Goal: Information Seeking & Learning: Learn about a topic

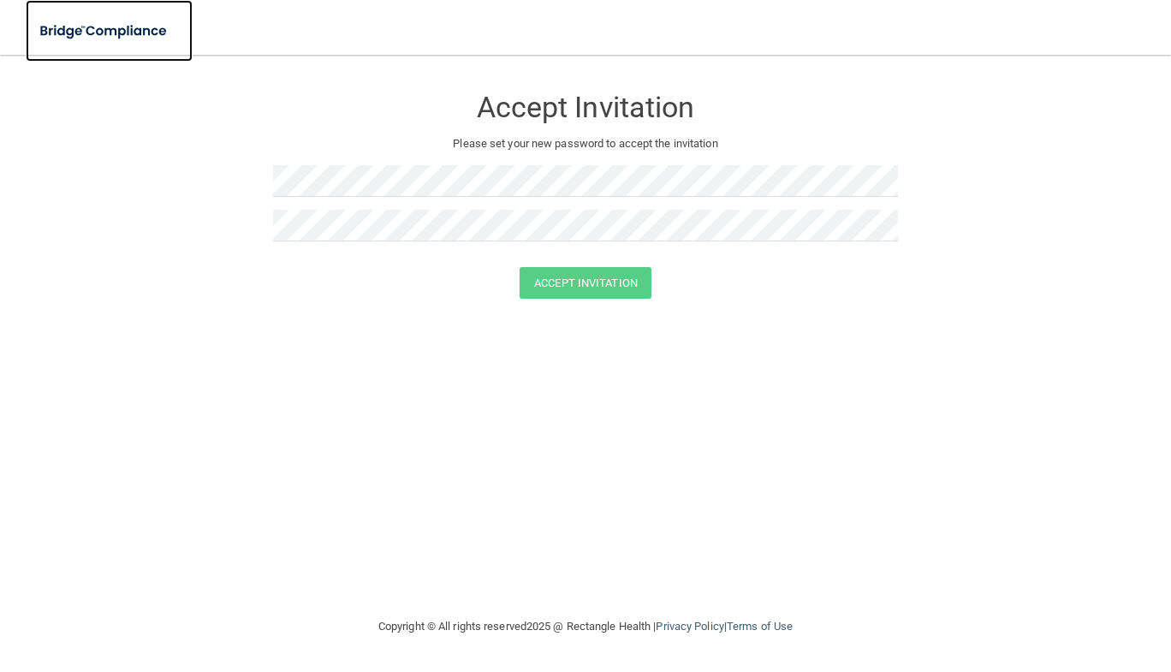
click at [90, 18] on img at bounding box center [105, 31] width 158 height 35
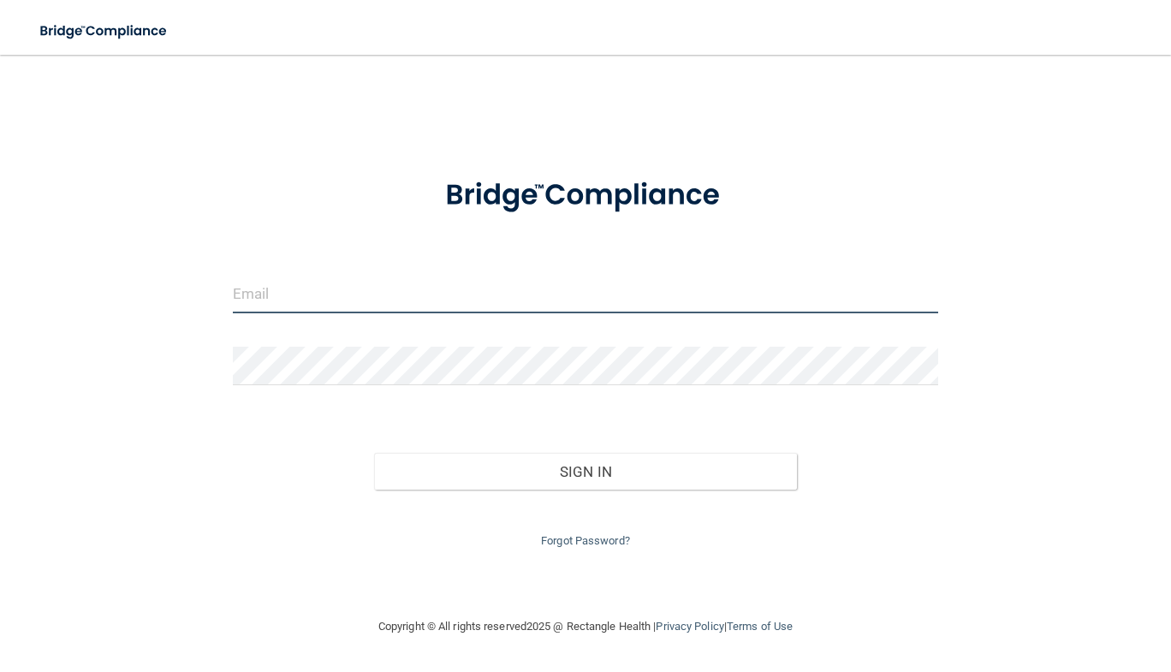
click at [334, 301] on input "email" at bounding box center [585, 294] width 705 height 39
type input "[EMAIL_ADDRESS][PERSON_NAME][DOMAIN_NAME]"
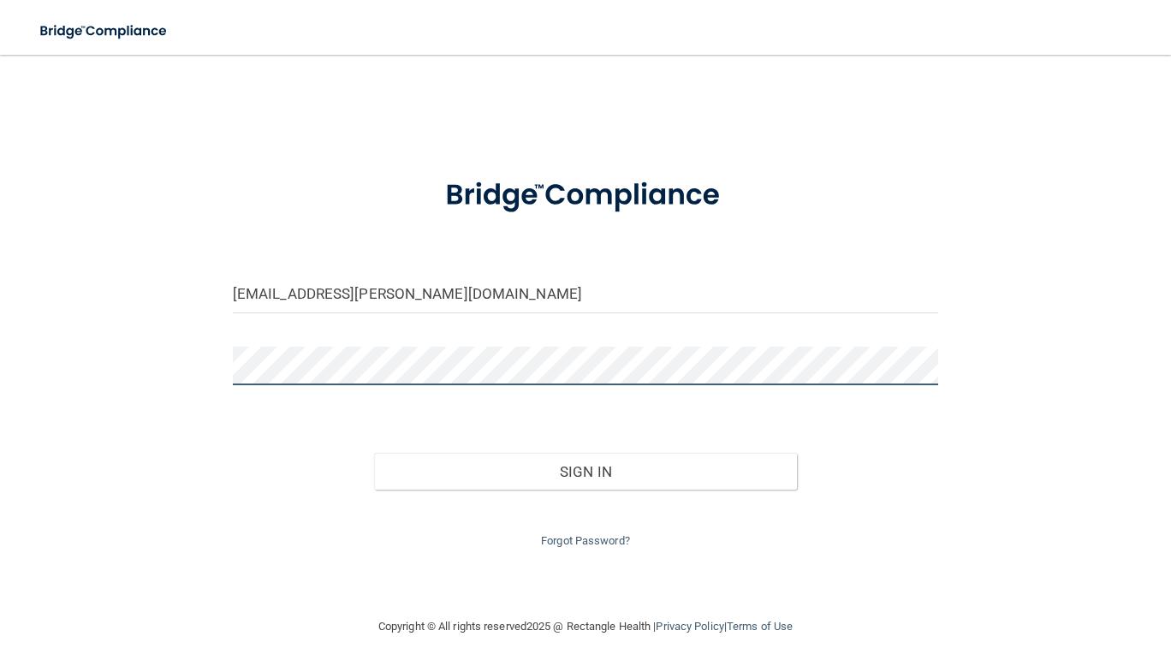
click at [374, 453] on button "Sign In" at bounding box center [586, 472] width 424 height 38
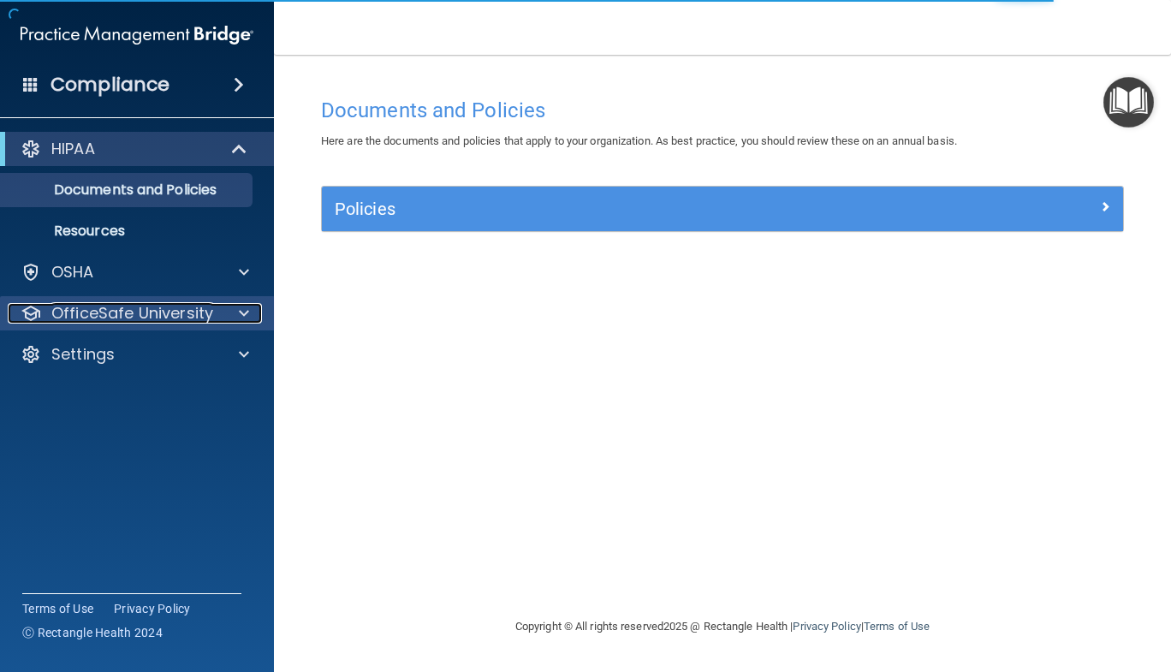
click at [196, 313] on p "OfficeSafe University" at bounding box center [132, 313] width 162 height 21
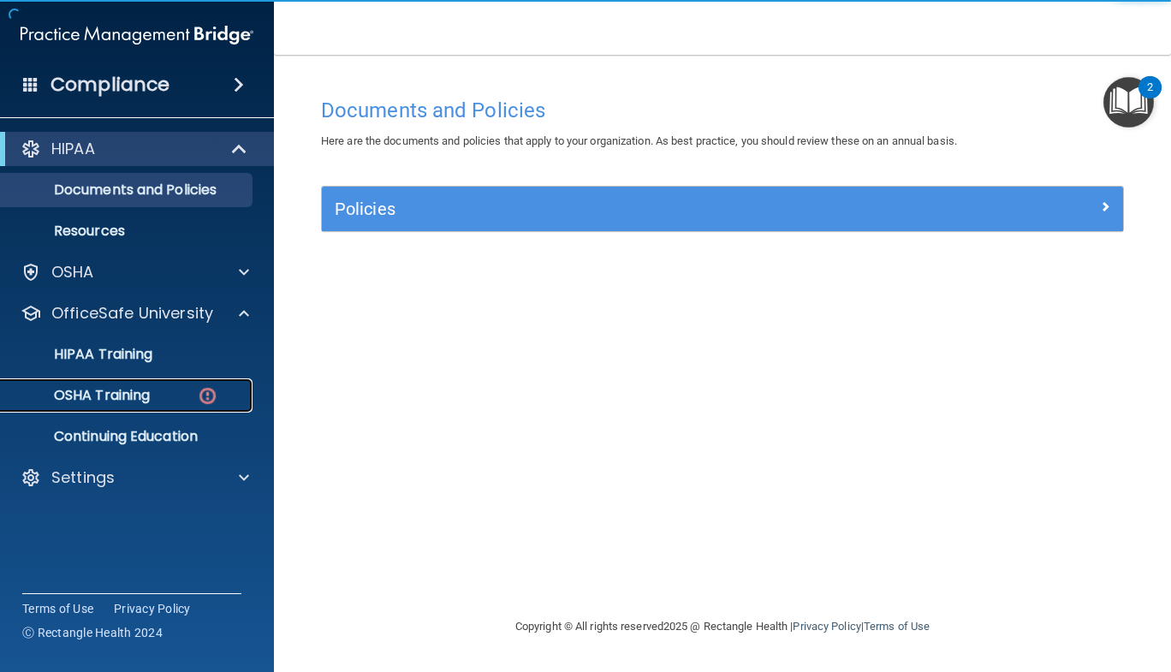
click at [182, 387] on div "OSHA Training" at bounding box center [128, 395] width 234 height 17
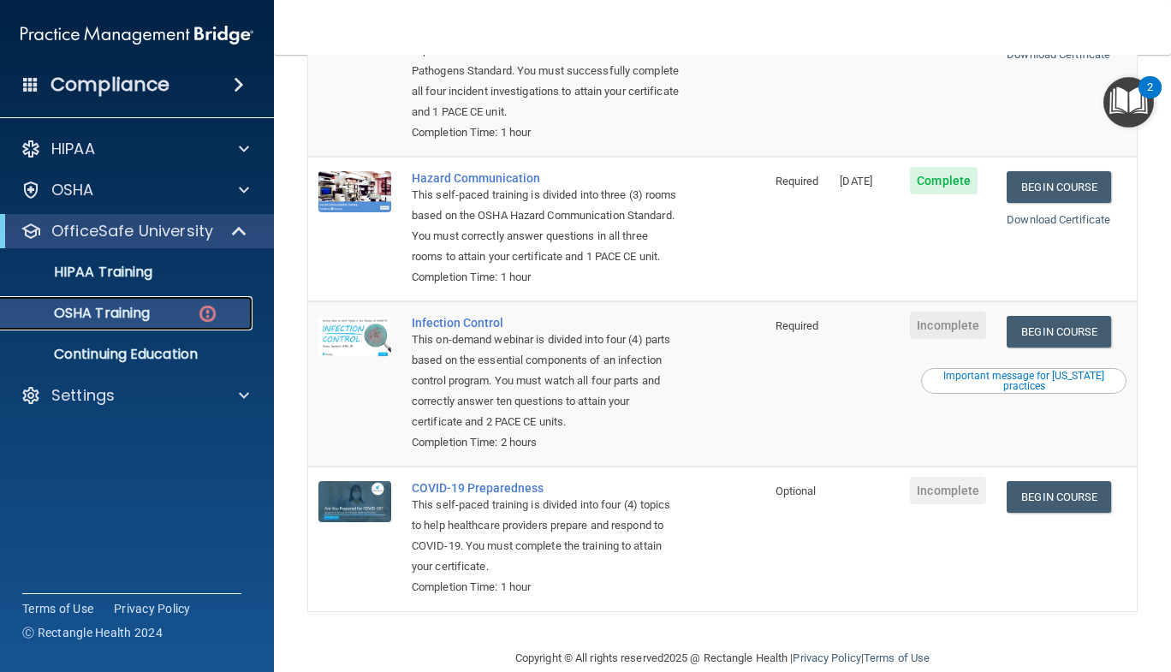
scroll to position [271, 0]
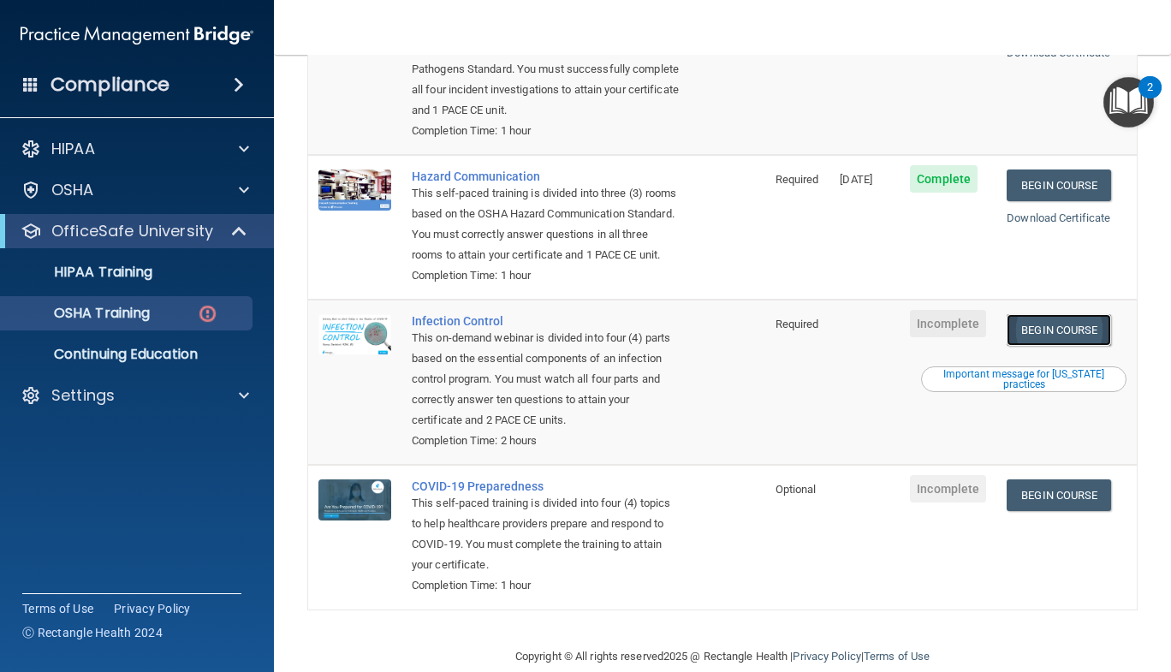
click at [1032, 346] on link "Begin Course" at bounding box center [1059, 330] width 104 height 32
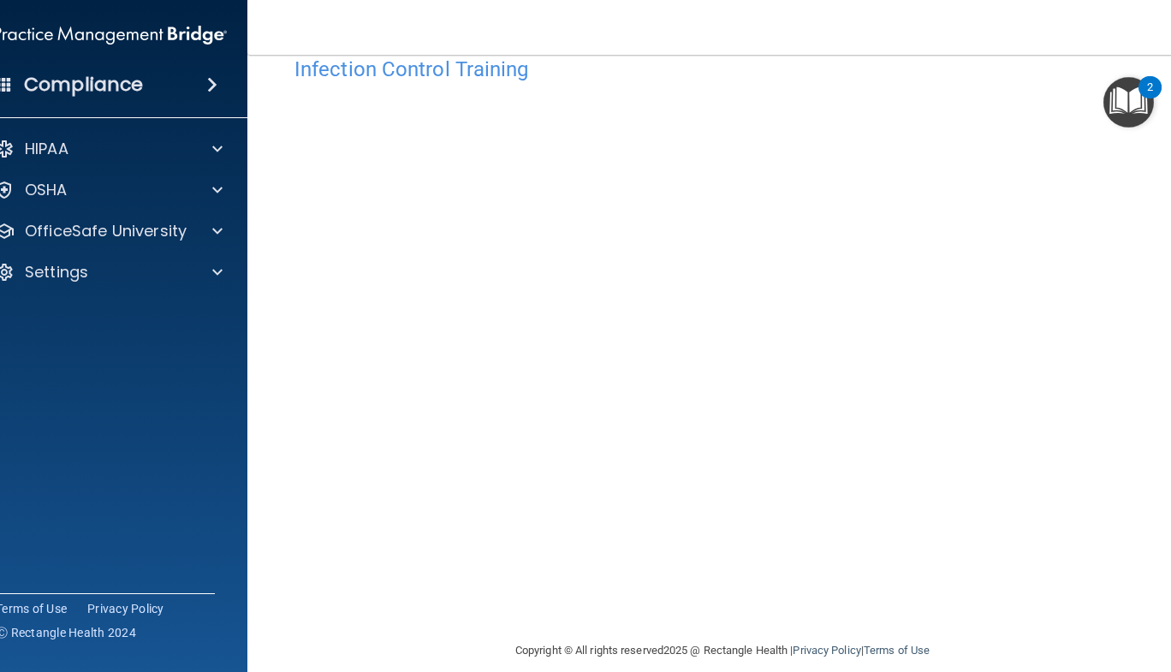
scroll to position [61, 0]
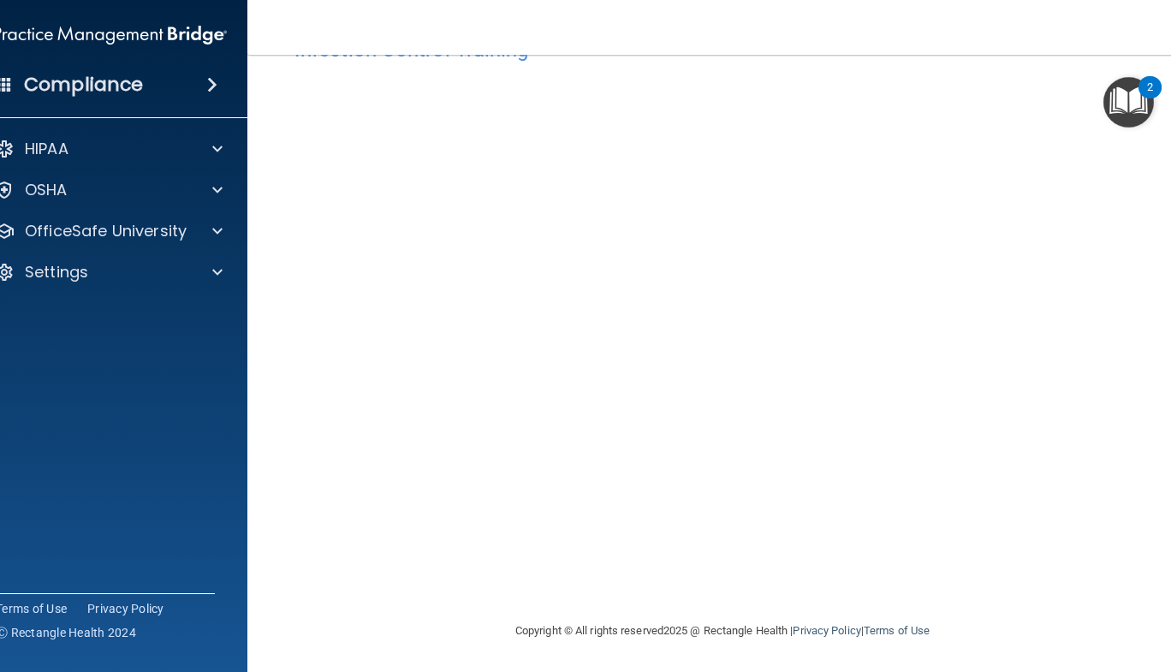
click at [238, 577] on div "Compliance HIPAA Documents and Policies Report an Incident Business Associates …" at bounding box center [110, 336] width 274 height 672
click at [222, 557] on div "Compliance HIPAA Documents and Policies Report an Incident Business Associates …" at bounding box center [110, 336] width 274 height 672
click at [221, 135] on div "HIPAA" at bounding box center [110, 149] width 275 height 34
click at [214, 156] on span at bounding box center [217, 149] width 10 height 21
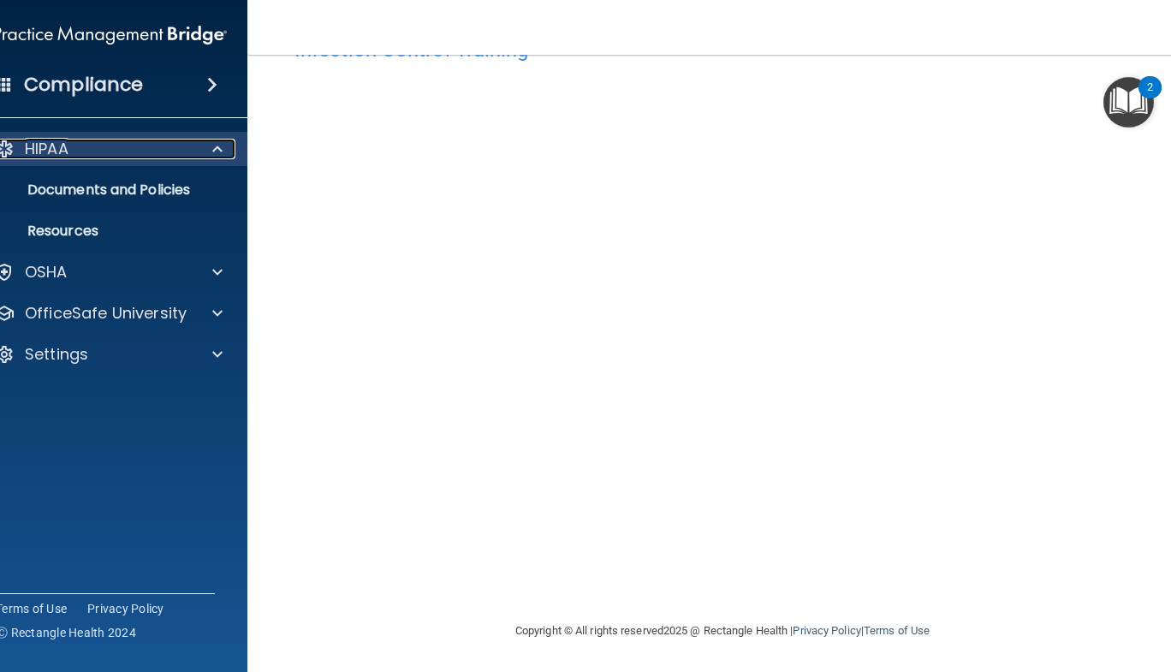
click at [212, 156] on span at bounding box center [217, 149] width 10 height 21
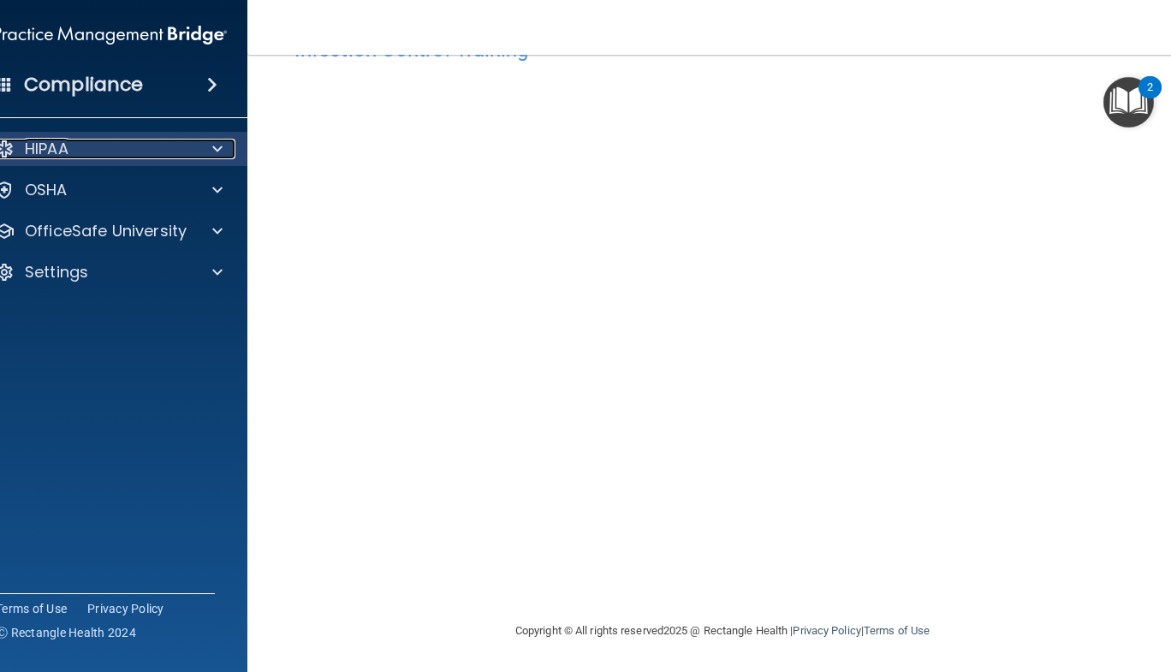
click at [212, 156] on span at bounding box center [217, 149] width 10 height 21
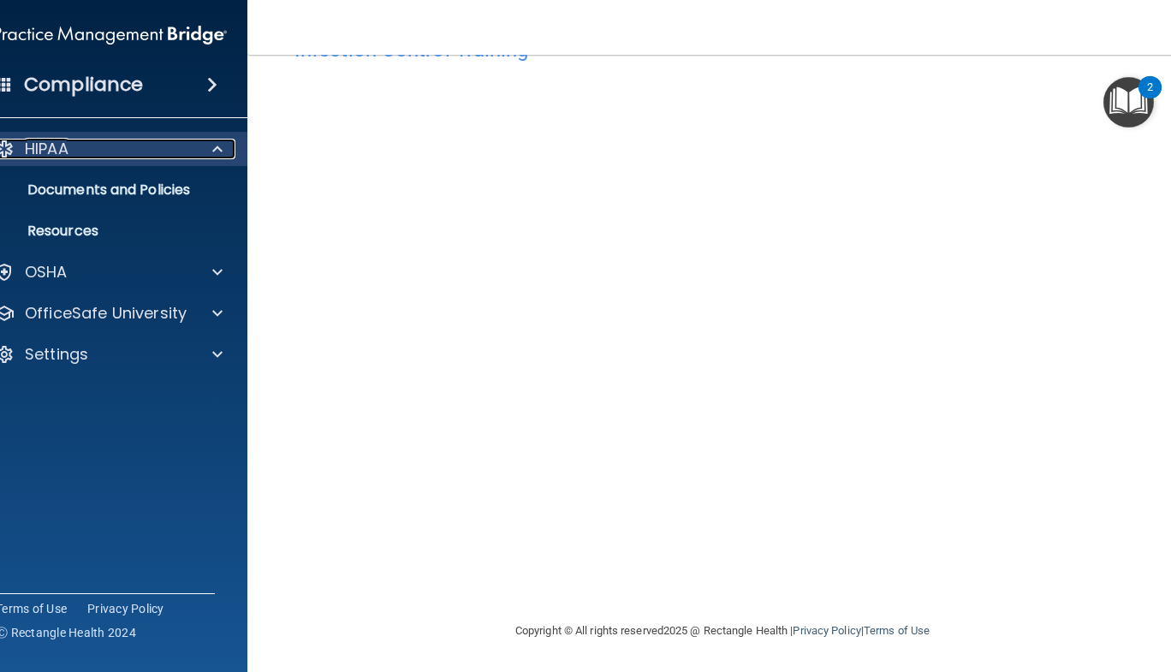
click at [212, 146] on span at bounding box center [217, 149] width 10 height 21
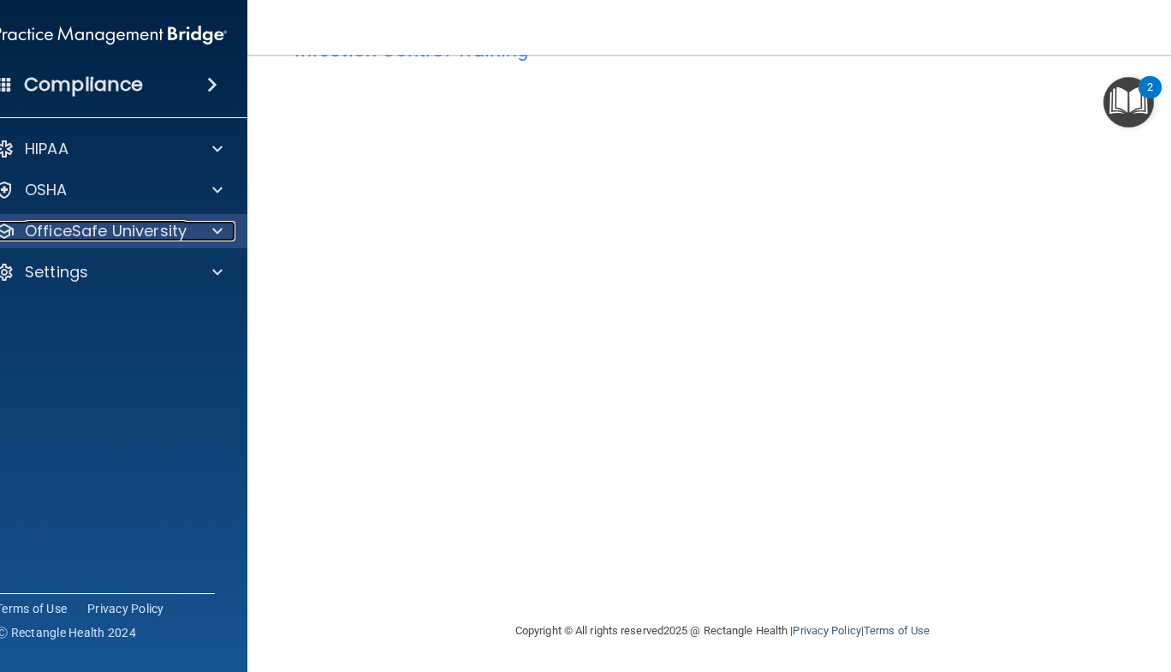
click at [216, 223] on div at bounding box center [214, 231] width 43 height 21
click at [212, 235] on span at bounding box center [217, 231] width 10 height 21
click at [124, 230] on p "OfficeSafe University" at bounding box center [106, 231] width 162 height 21
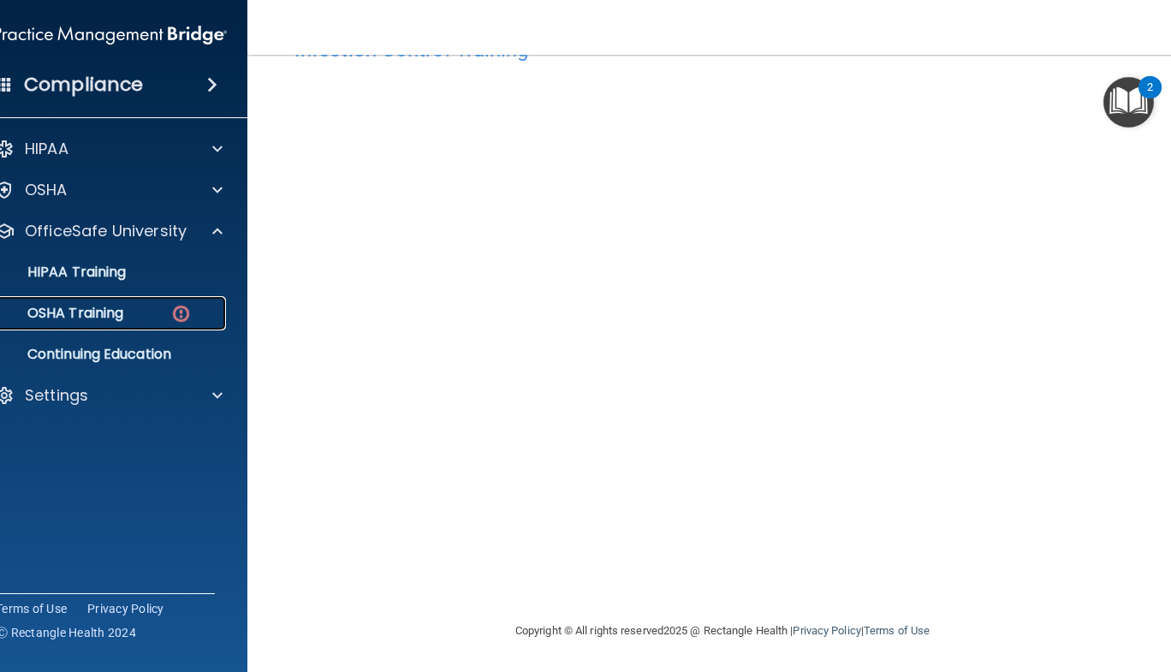
click at [116, 318] on p "OSHA Training" at bounding box center [54, 313] width 139 height 17
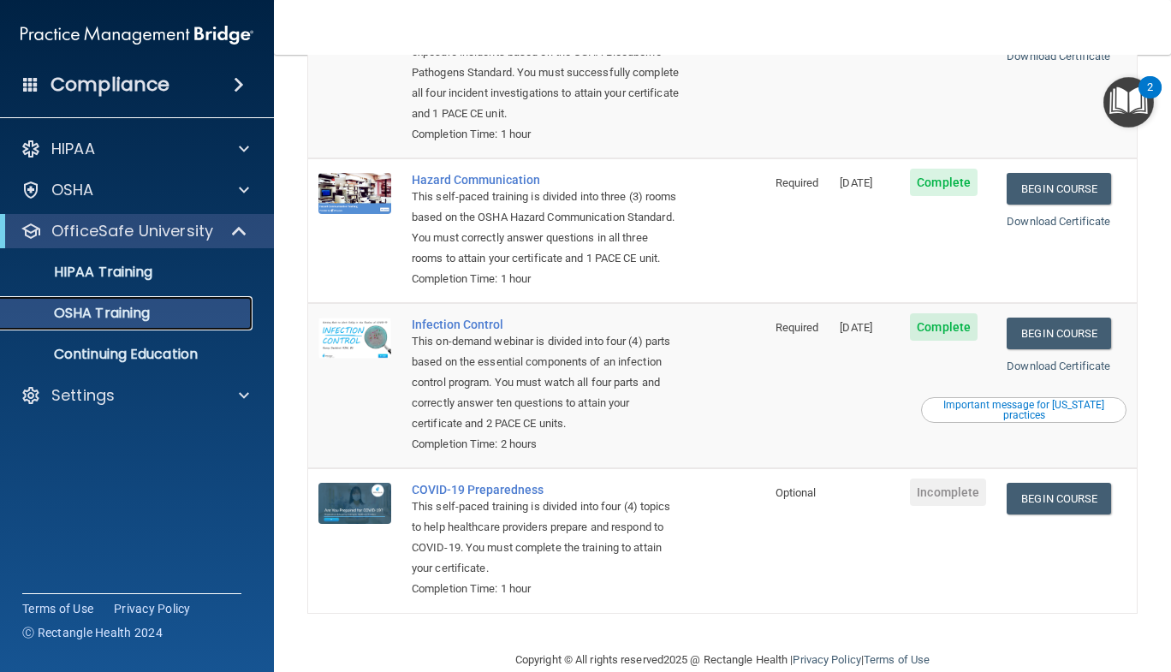
scroll to position [214, 0]
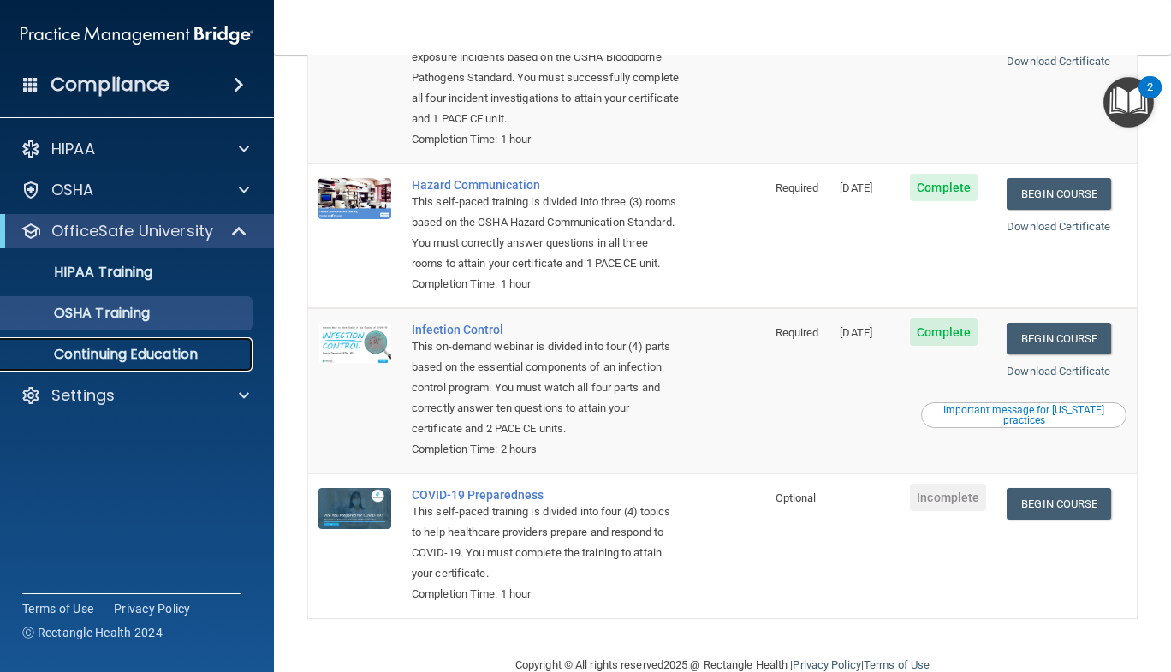
click at [160, 347] on p "Continuing Education" at bounding box center [128, 354] width 234 height 17
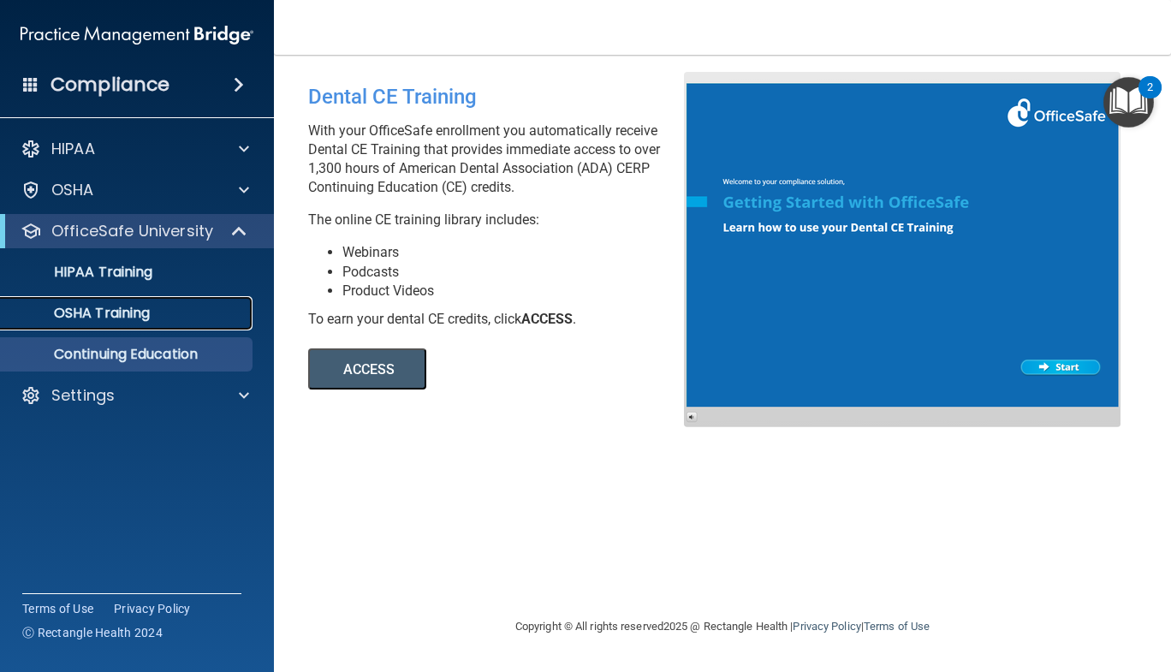
click at [156, 323] on link "OSHA Training" at bounding box center [118, 313] width 270 height 34
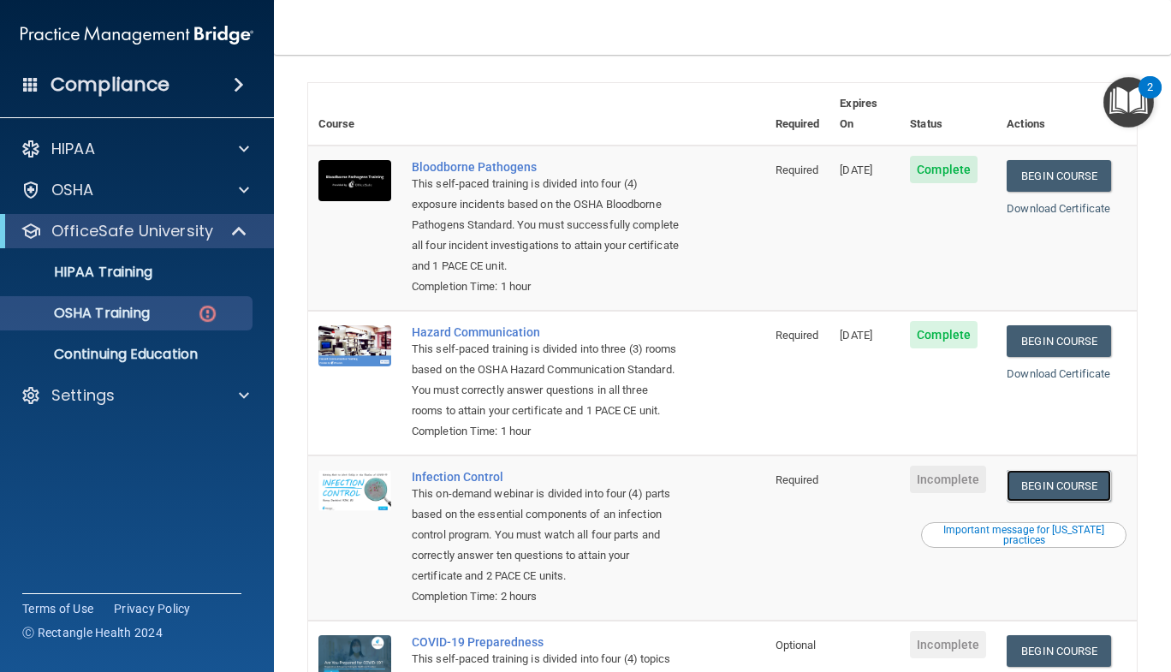
scroll to position [98, 0]
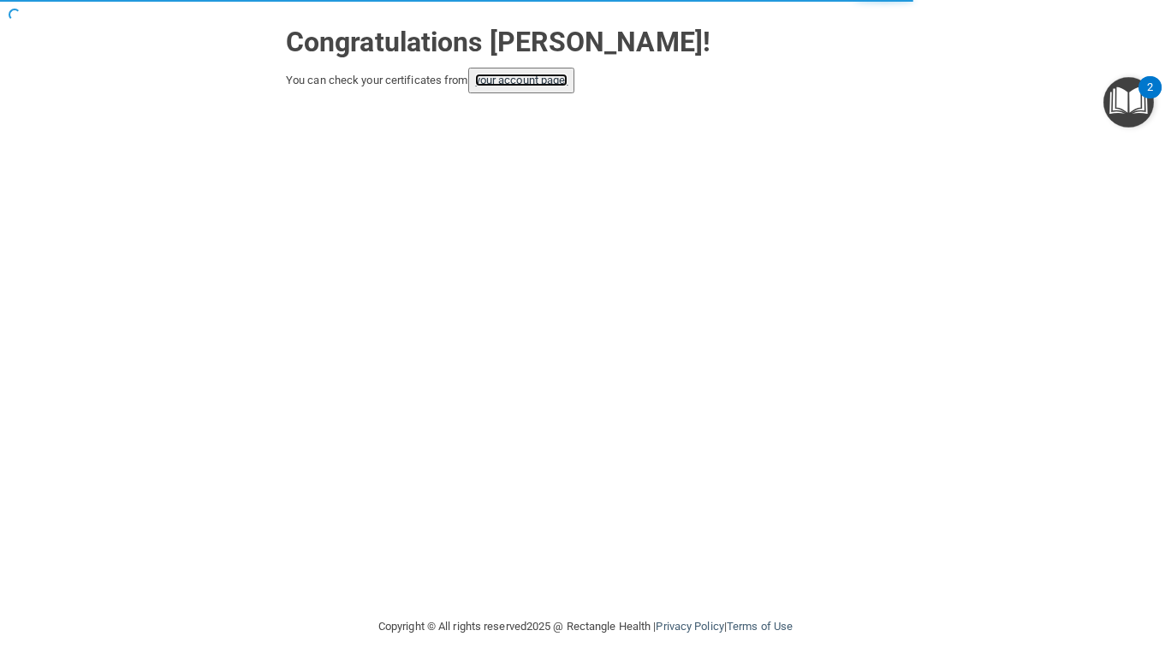
click at [550, 81] on link "your account page!" at bounding box center [521, 80] width 93 height 13
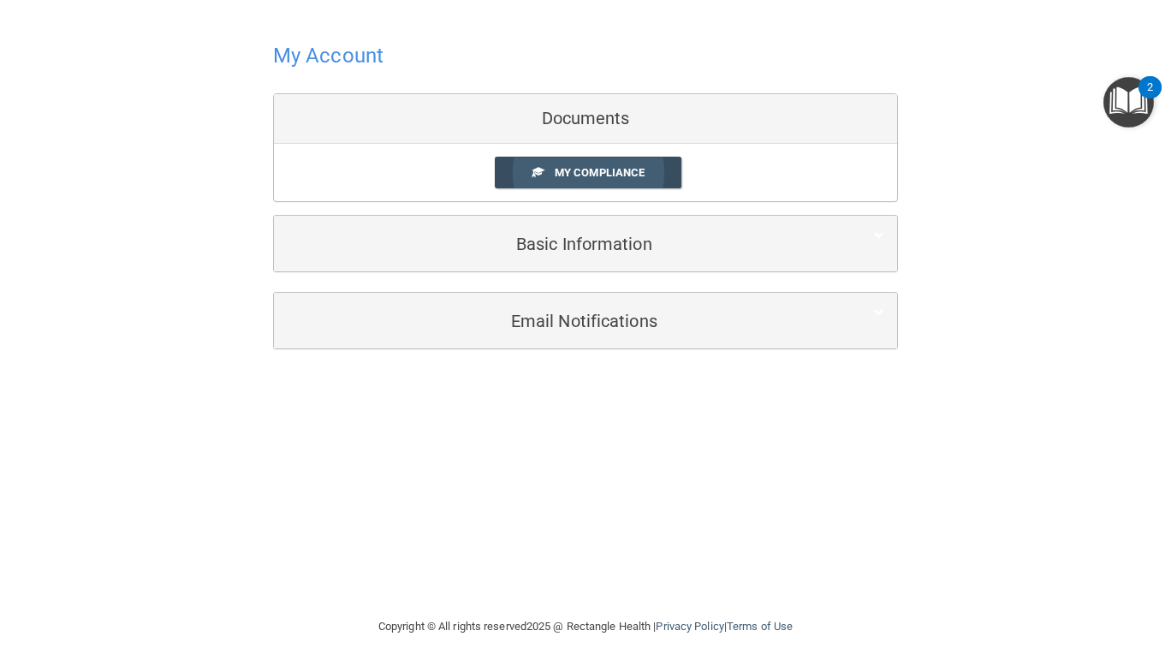
click at [603, 174] on span "My Compliance" at bounding box center [600, 172] width 90 height 13
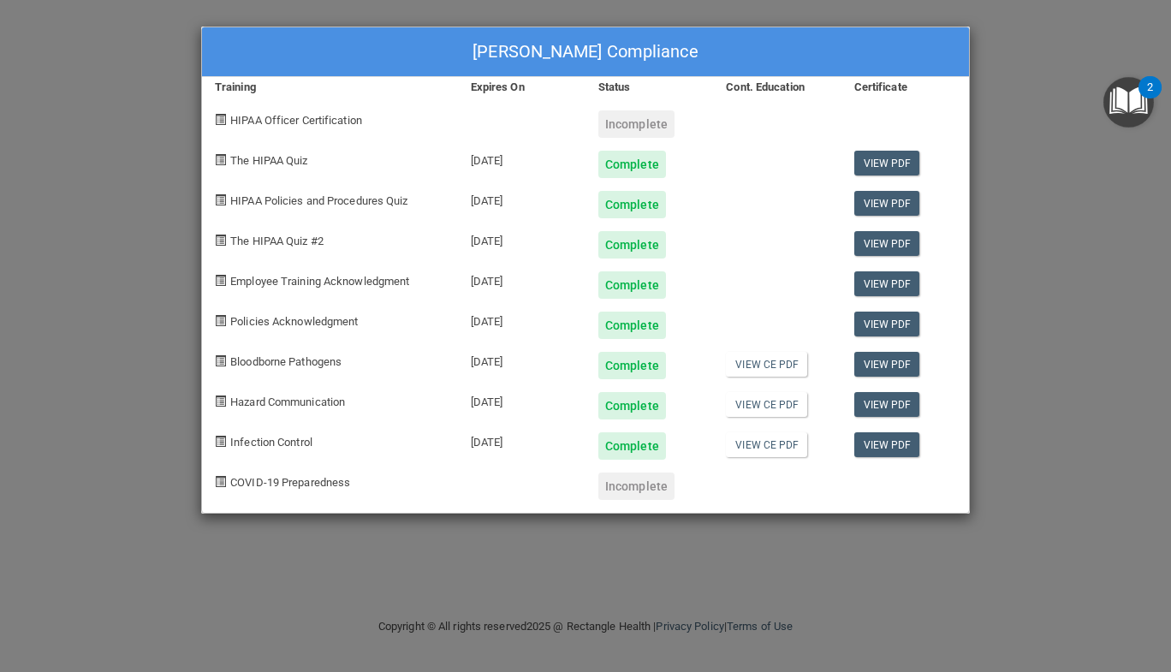
click at [1005, 55] on div "Jasmine Cole's Compliance Training Expires On Status Cont. Education Certificat…" at bounding box center [585, 336] width 1171 height 672
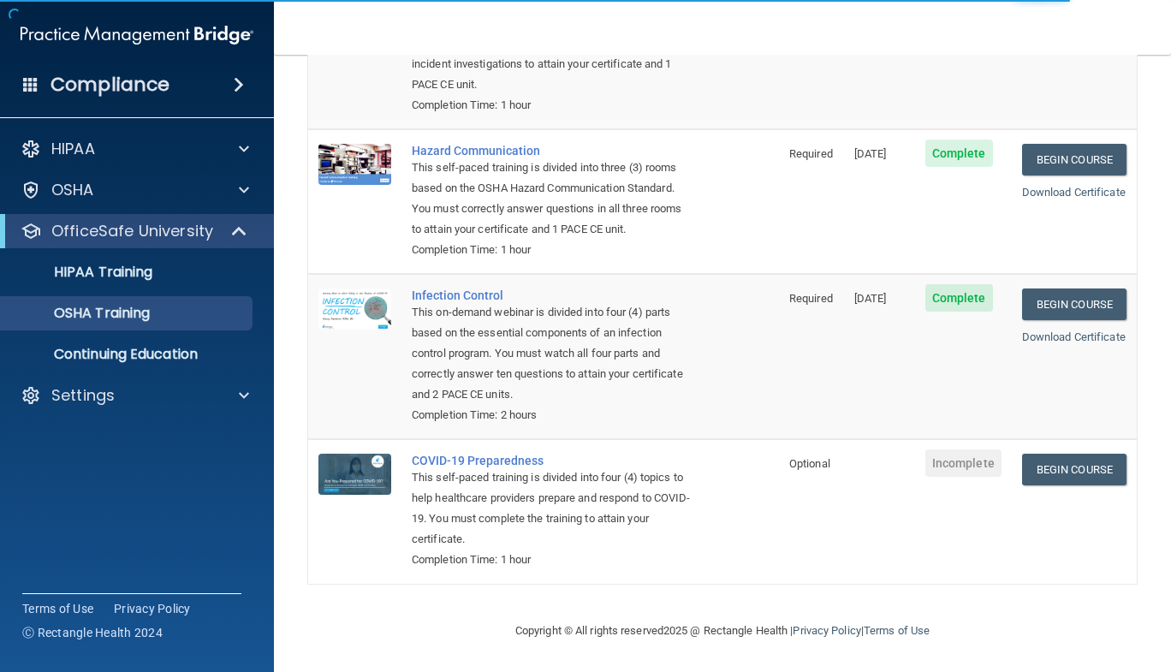
scroll to position [273, 0]
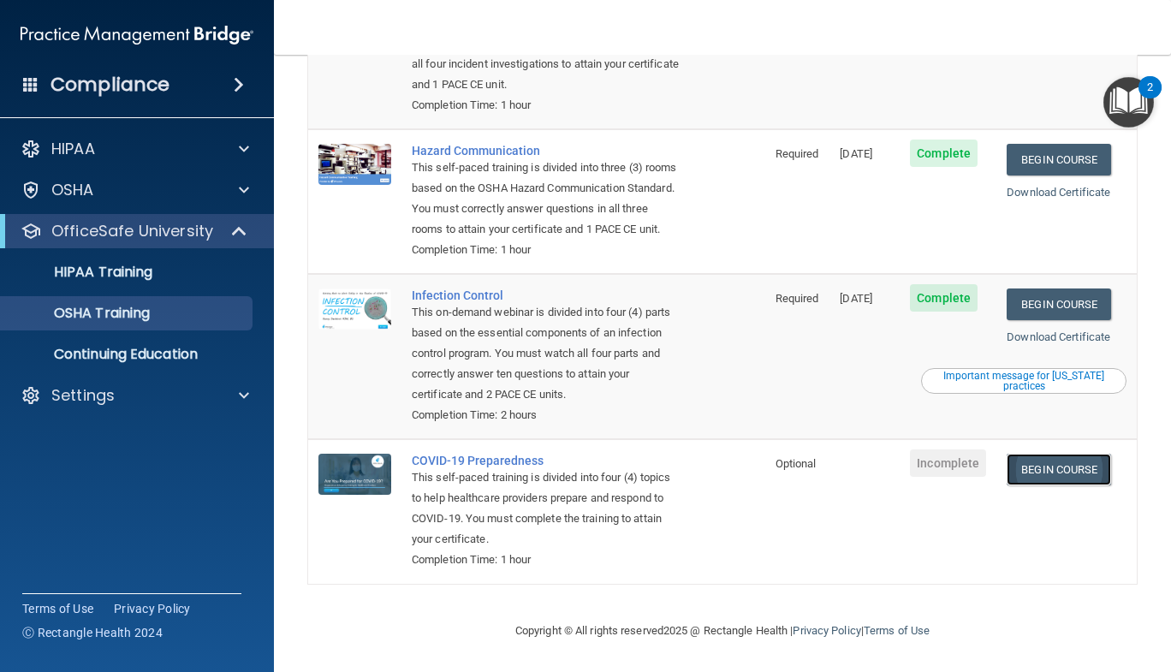
click at [1049, 473] on link "Begin Course" at bounding box center [1059, 470] width 104 height 32
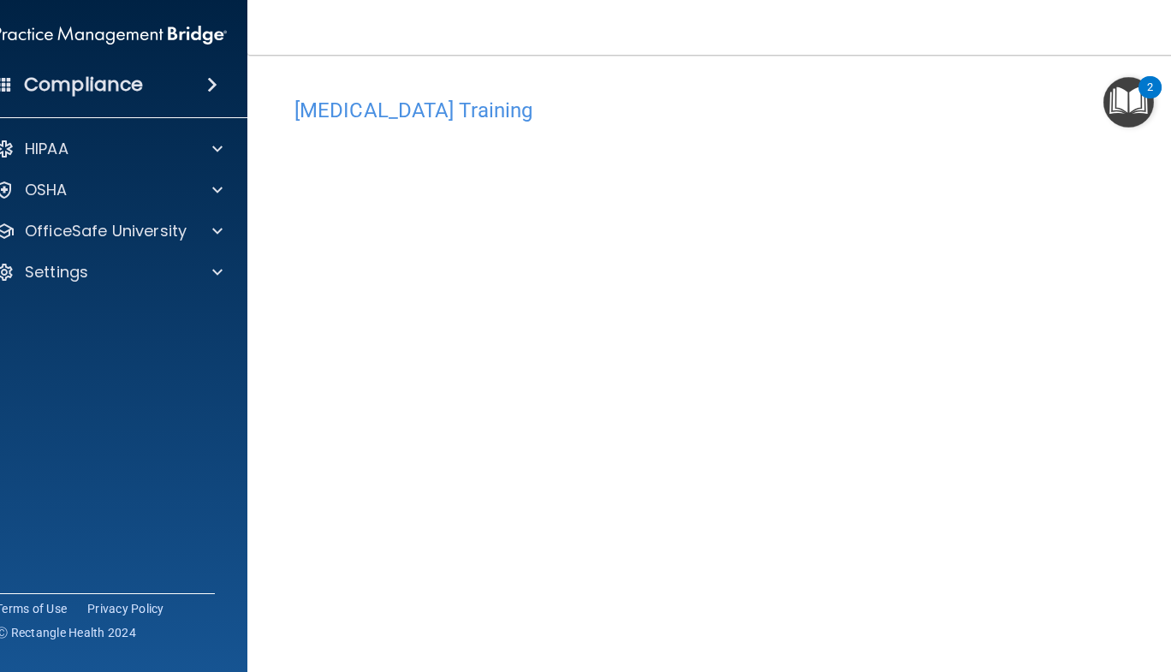
scroll to position [61, 0]
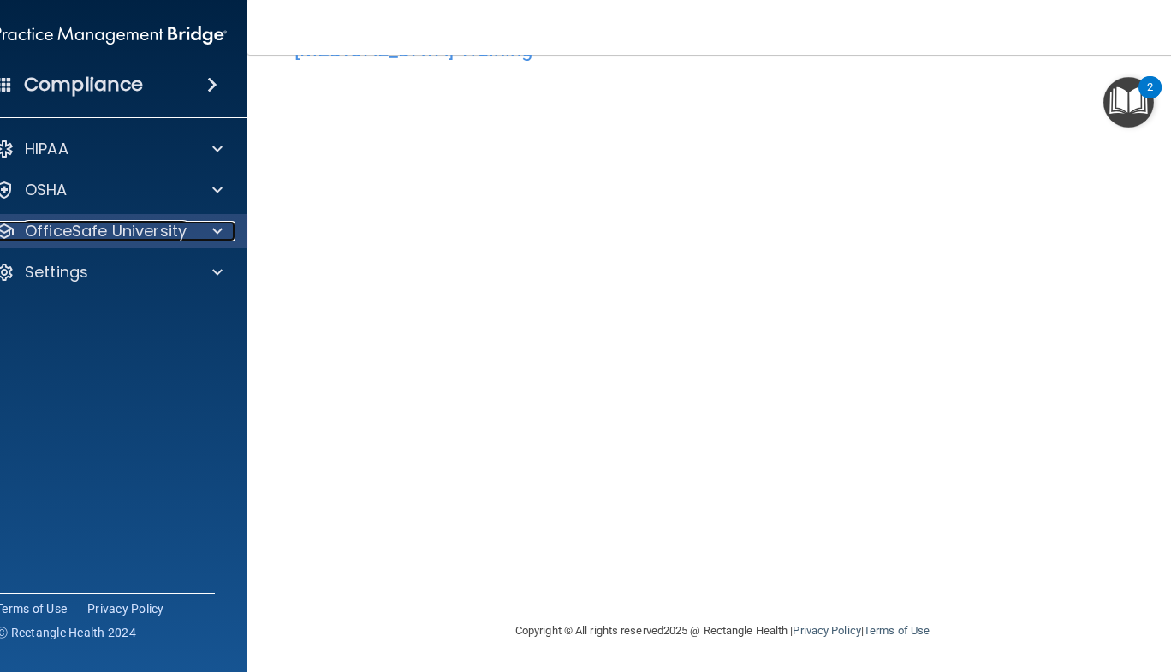
click at [204, 228] on div at bounding box center [214, 231] width 43 height 21
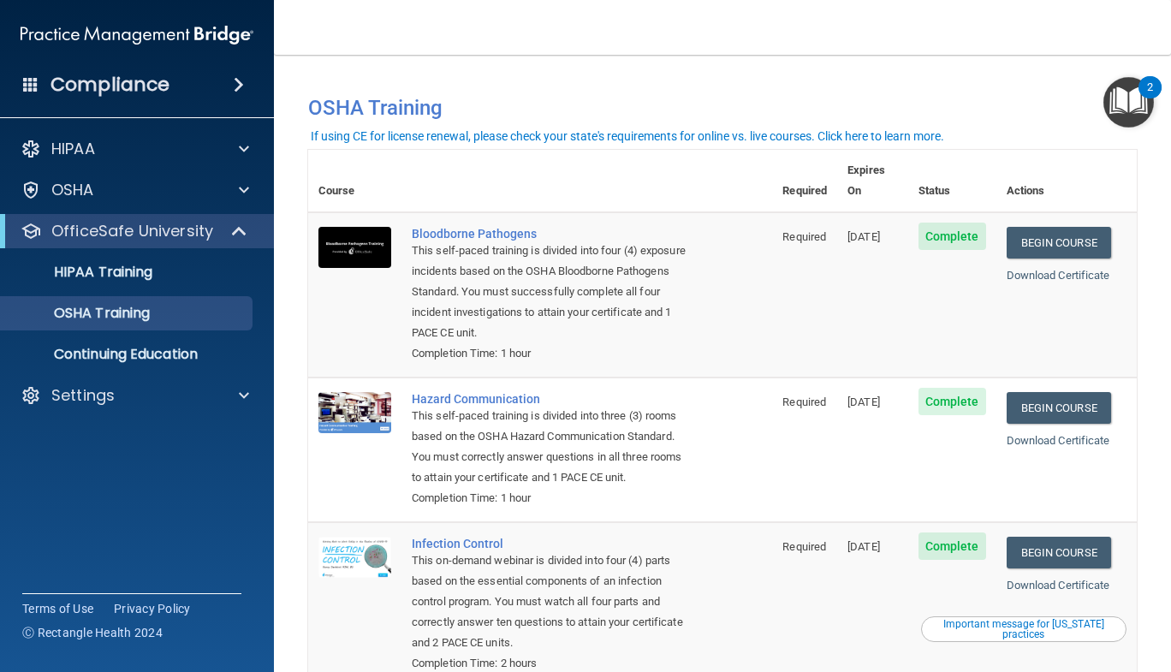
click at [533, 281] on div "This self-paced training is divided into four (4) exposure incidents based on t…" at bounding box center [549, 292] width 275 height 103
